Goal: Transaction & Acquisition: Obtain resource

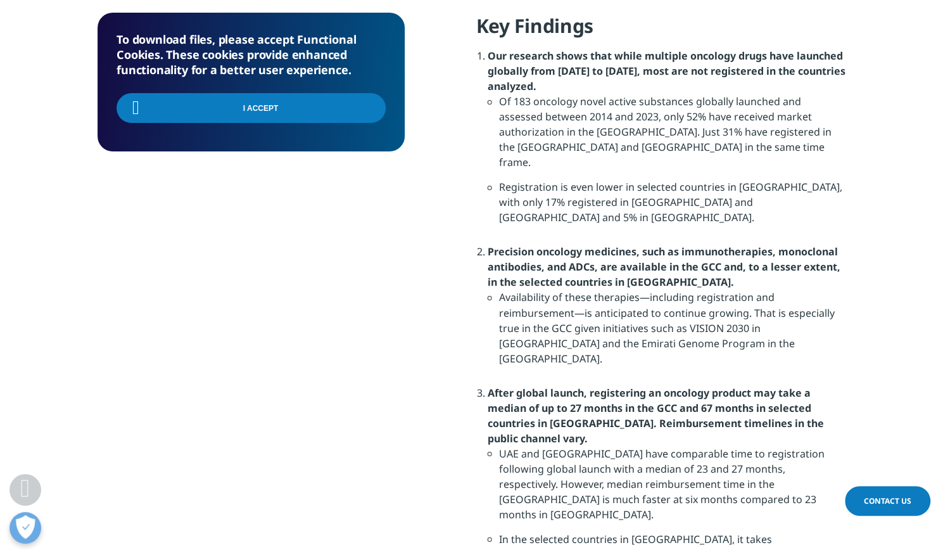
scroll to position [1120, 0]
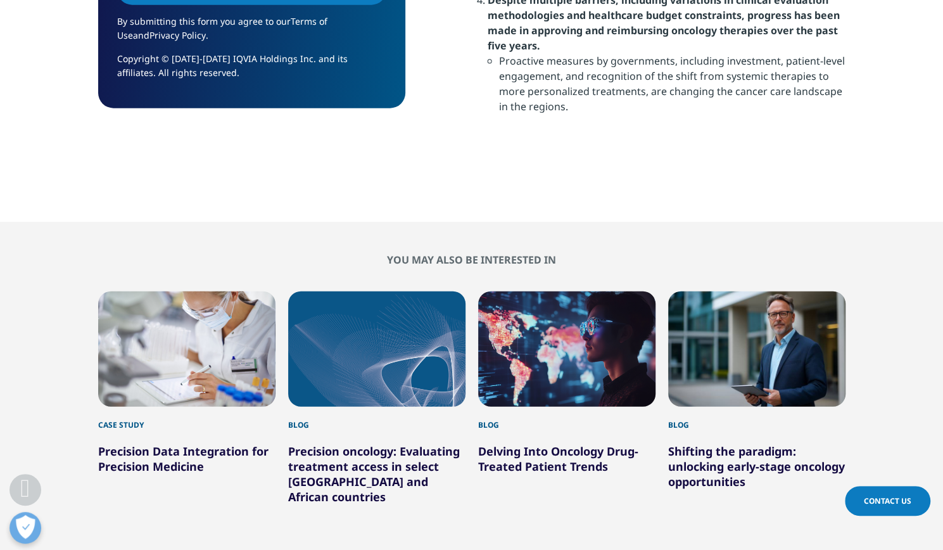
scroll to position [700, 307]
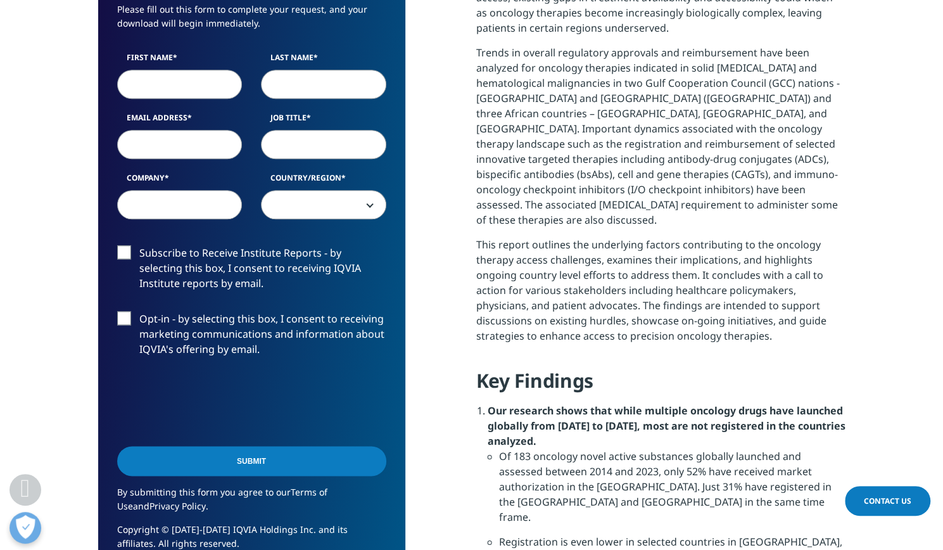
drag, startPoint x: 948, startPoint y: 238, endPoint x: 952, endPoint y: 169, distance: 68.6
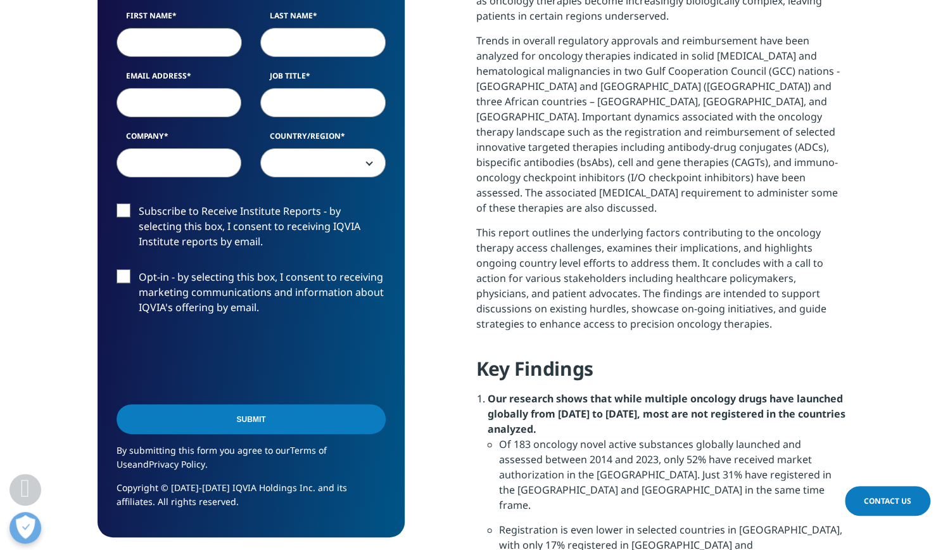
click at [169, 48] on input "First Name" at bounding box center [179, 42] width 125 height 29
type input "[DEMOGRAPHIC_DATA]"
type input "P"
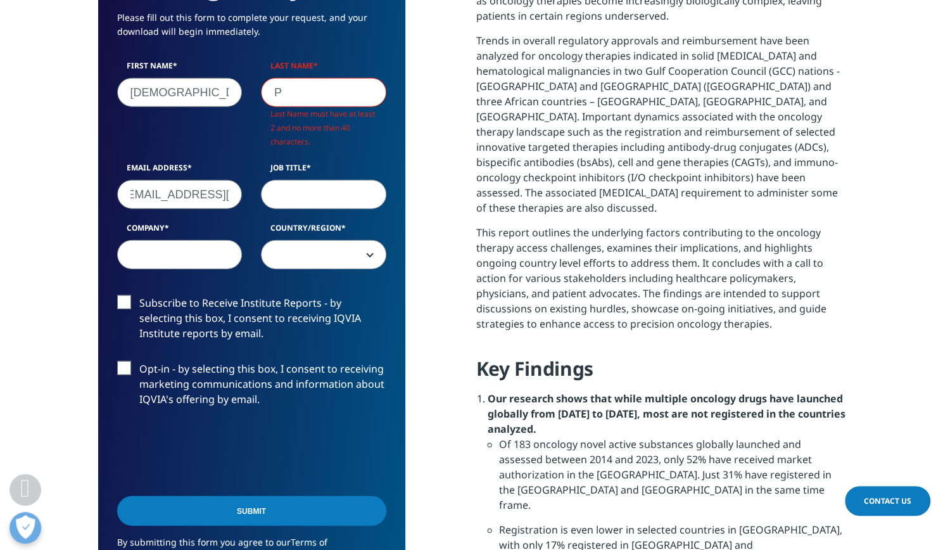
scroll to position [0, 28]
type input "[EMAIL_ADDRESS][DOMAIN_NAME]"
type input "e"
click at [333, 190] on input "Direcror" at bounding box center [323, 194] width 125 height 29
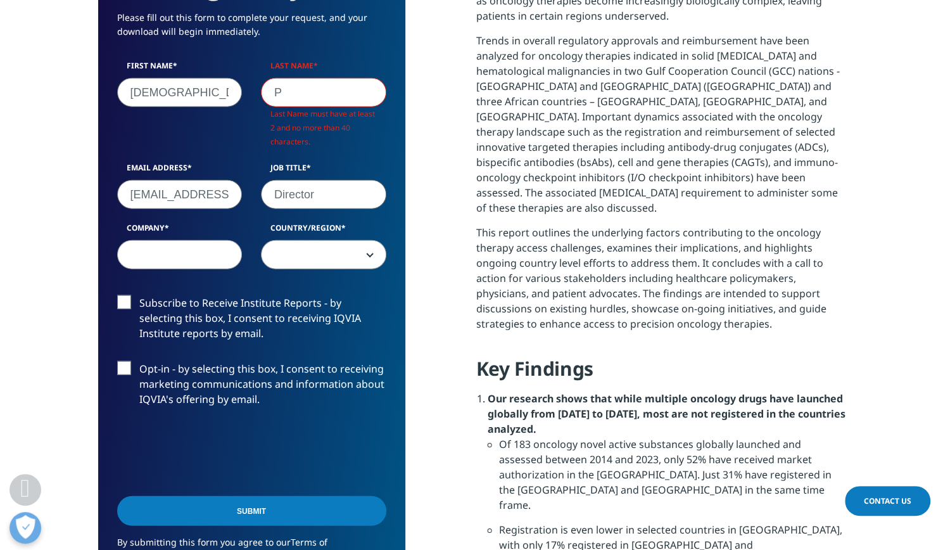
type input "Director"
type input "Citadel"
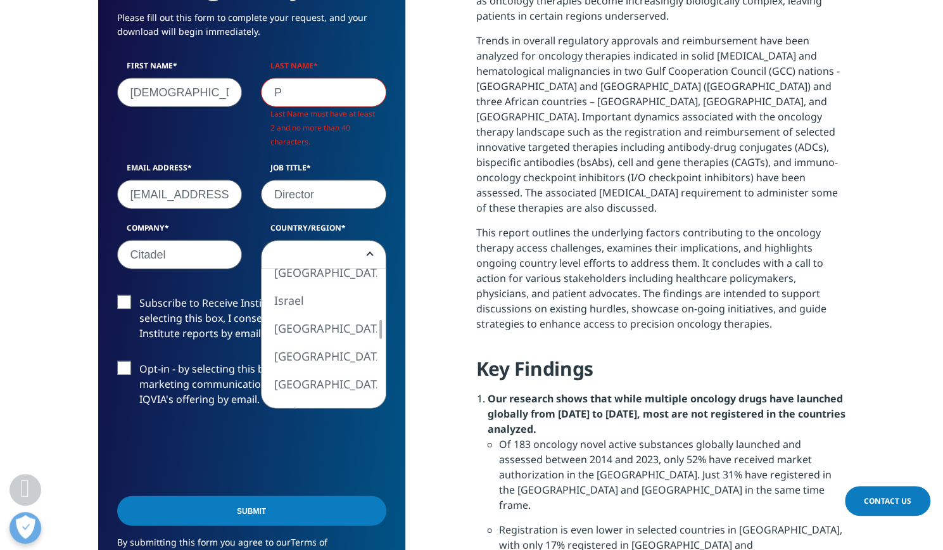
select select "[GEOGRAPHIC_DATA]"
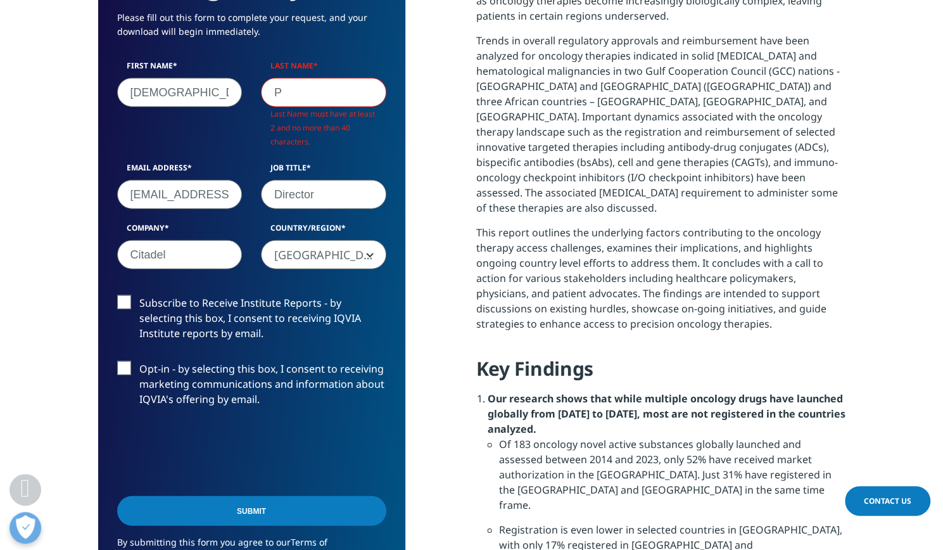
click at [122, 303] on label "Subscribe to Receive Institute Reports - by selecting this box, I consent to re…" at bounding box center [251, 321] width 269 height 53
click at [139, 295] on input "Subscribe to Receive Institute Reports - by selecting this box, I consent to re…" at bounding box center [139, 295] width 0 height 0
click at [124, 368] on label "Opt-in - by selecting this box, I consent to receiving marketing communications…" at bounding box center [251, 387] width 269 height 53
click at [139, 361] on input "Opt-in - by selecting this box, I consent to receiving marketing communications…" at bounding box center [139, 361] width 0 height 0
click at [274, 509] on input "Submit" at bounding box center [251, 510] width 269 height 30
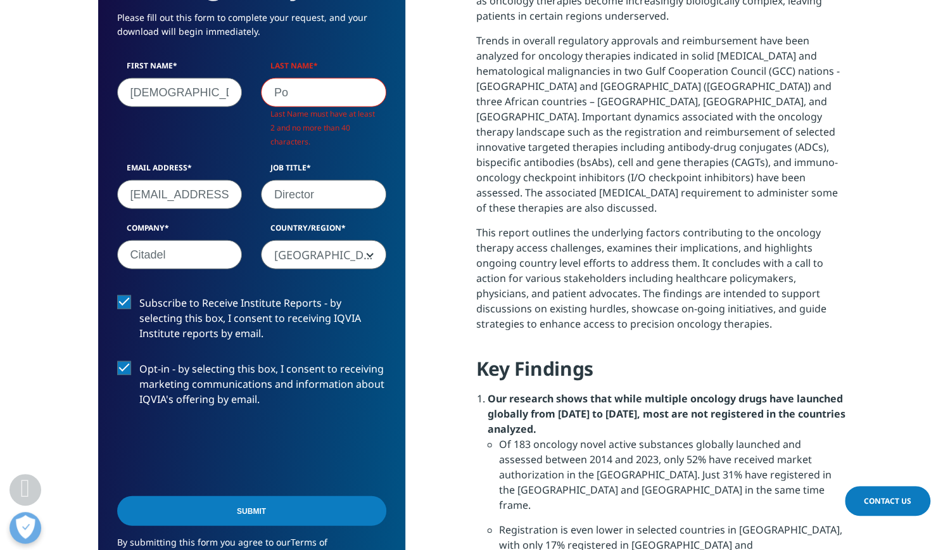
scroll to position [700, 307]
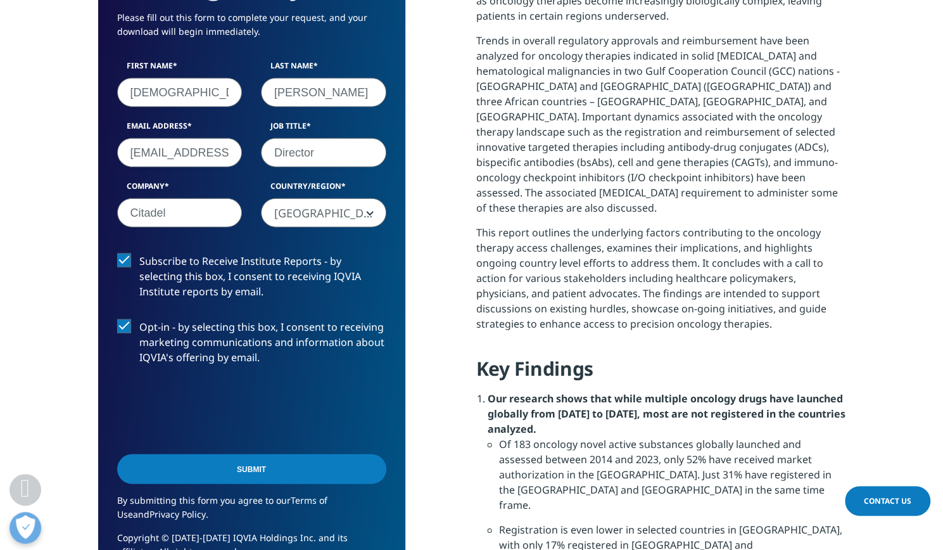
type input "[PERSON_NAME]"
click at [279, 469] on input "Submit" at bounding box center [251, 469] width 269 height 30
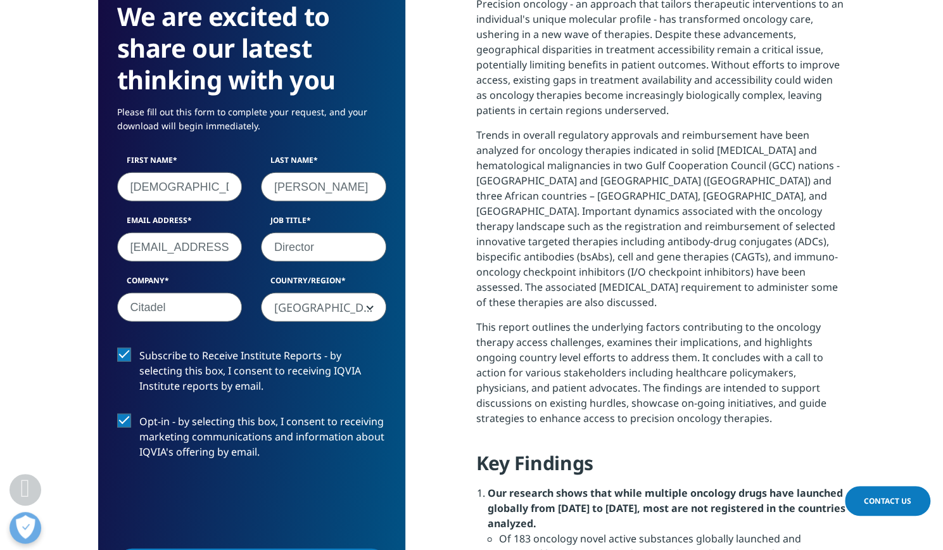
scroll to position [93, 307]
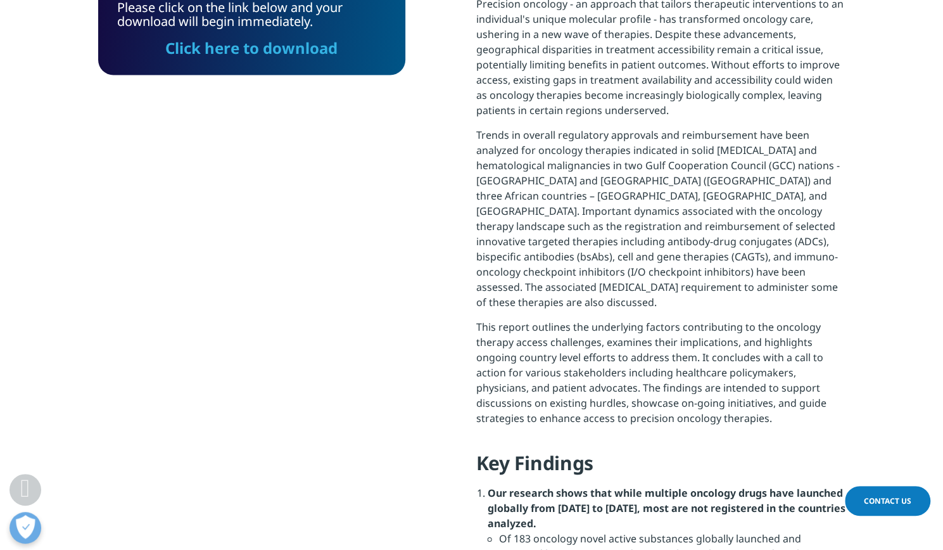
click at [247, 49] on link "Click here to download" at bounding box center [251, 47] width 172 height 21
